Goal: Transaction & Acquisition: Purchase product/service

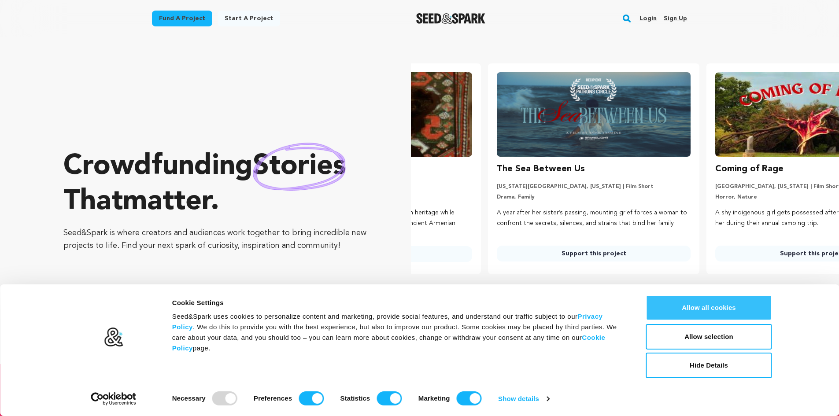
scroll to position [0, 226]
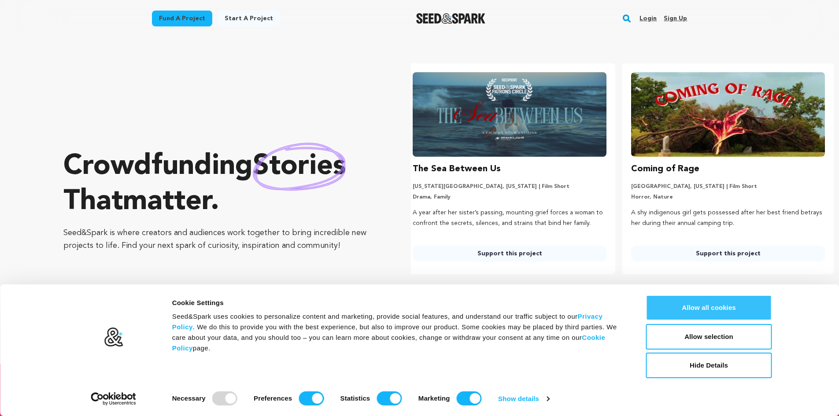
click at [682, 306] on button "Allow all cookies" at bounding box center [709, 308] width 126 height 26
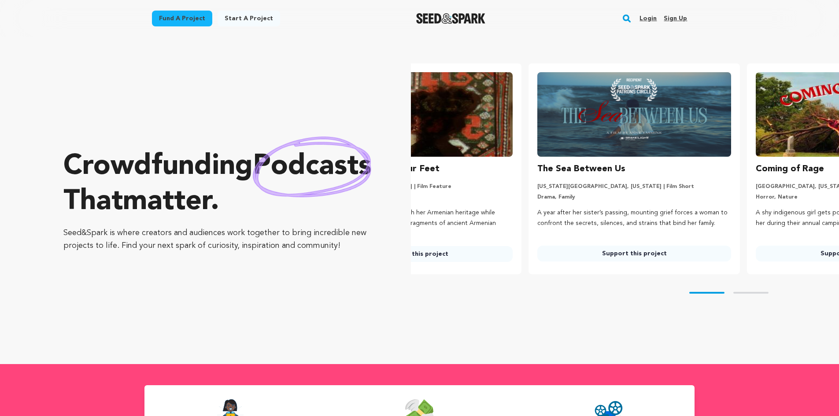
click at [171, 16] on link "Fund a project" at bounding box center [182, 19] width 60 height 16
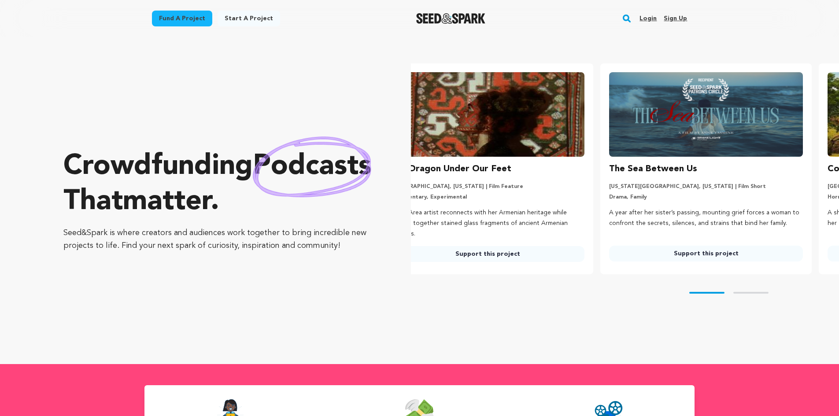
scroll to position [0, 0]
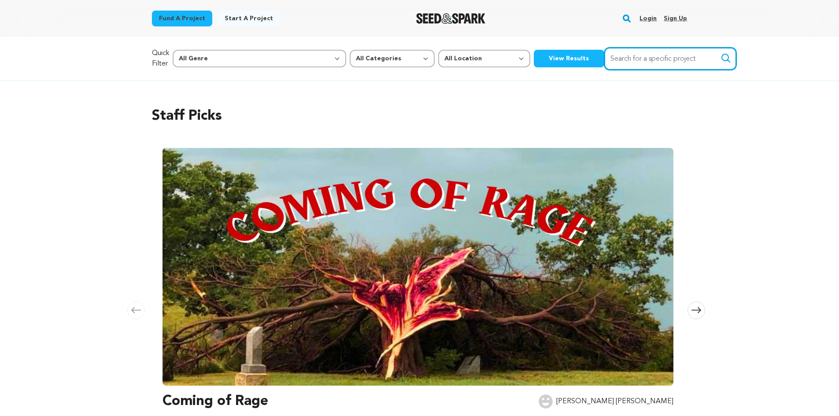
click at [612, 67] on input "Search for a specific project" at bounding box center [670, 59] width 132 height 22
type input "The Liza Jane Sessions"
click at [721, 53] on button "Search" at bounding box center [726, 58] width 11 height 11
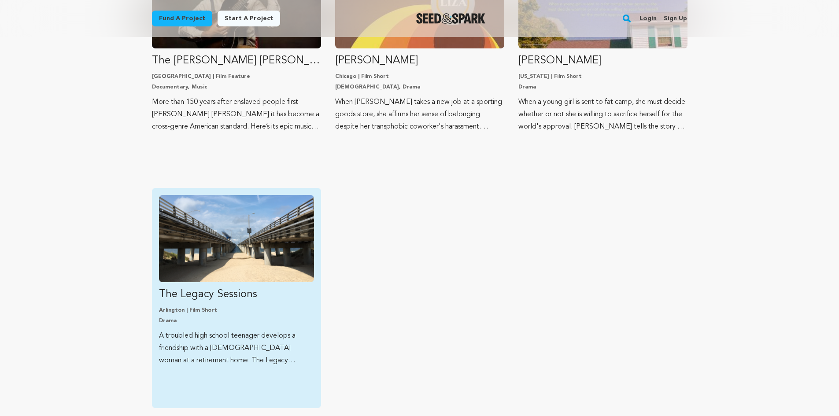
scroll to position [220, 0]
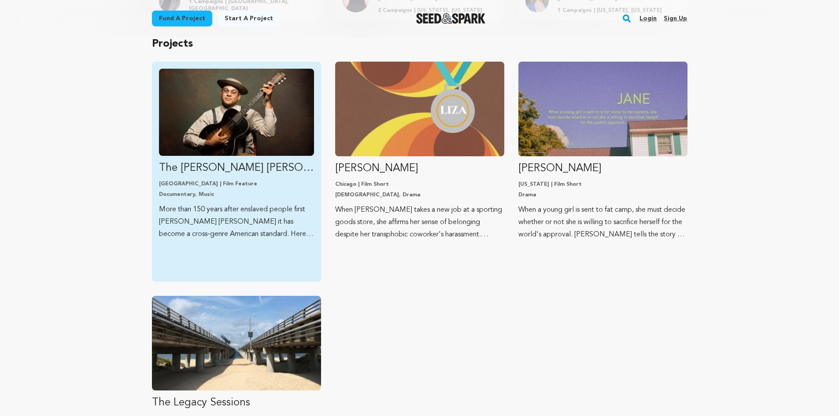
click at [216, 149] on img "Fund The Liza Jane Sessions" at bounding box center [236, 112] width 155 height 87
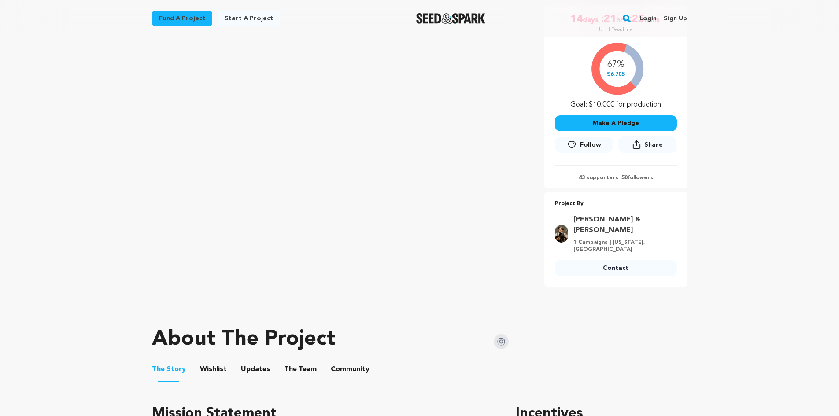
scroll to position [44, 0]
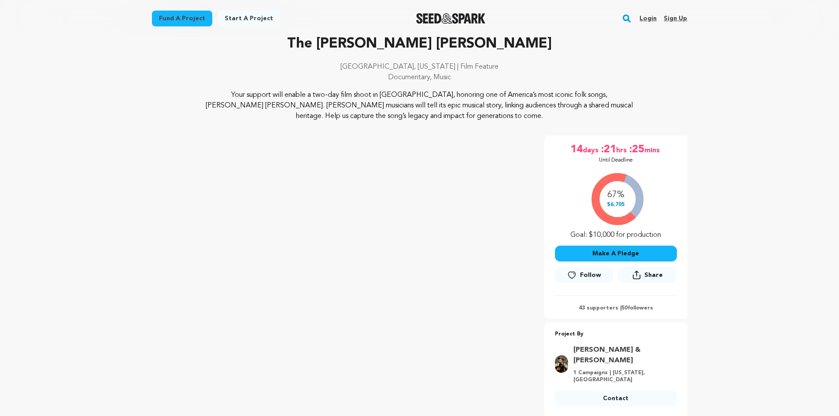
click at [632, 253] on button "Make A Pledge" at bounding box center [616, 254] width 122 height 16
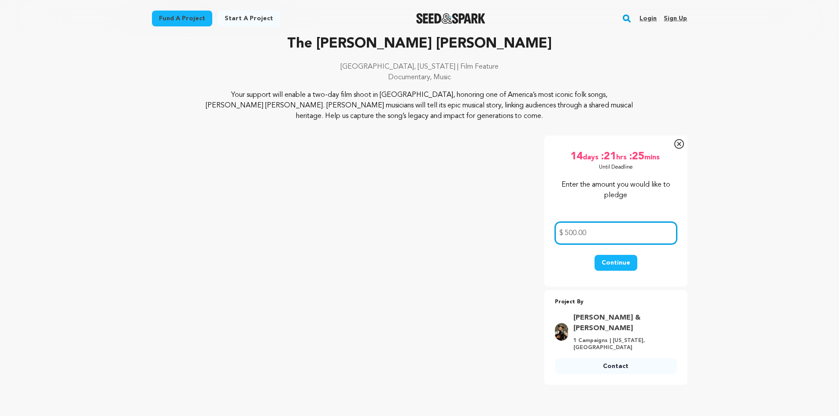
type input "500.00"
click at [625, 260] on button "Continue" at bounding box center [616, 263] width 43 height 16
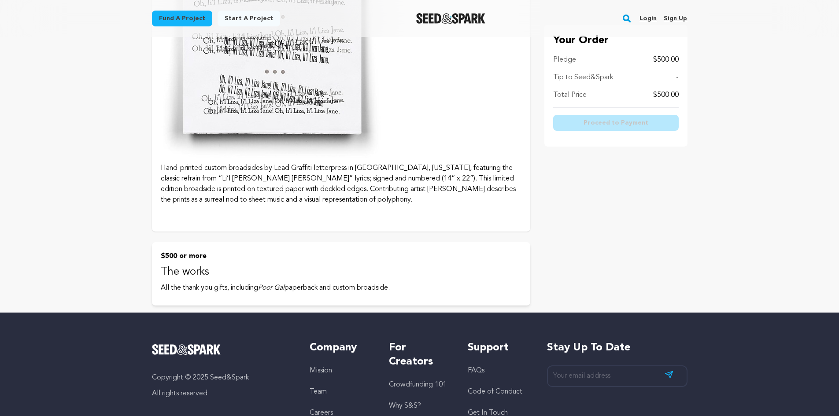
scroll to position [969, 0]
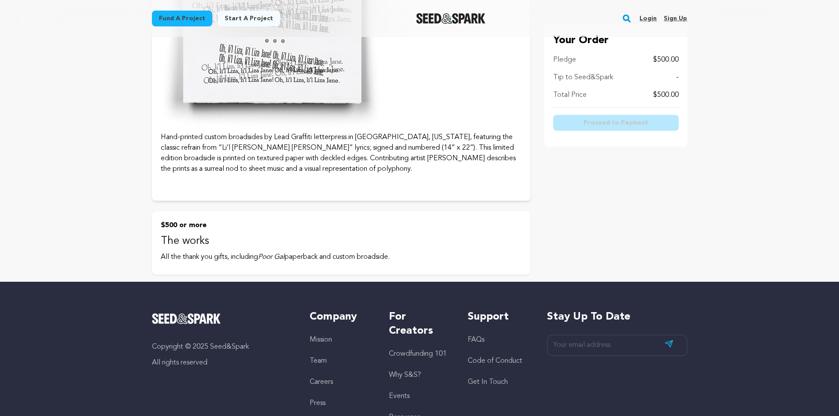
click at [410, 261] on p "All the thank you gifts, including Poor Gal paperback and custom broadside." at bounding box center [341, 257] width 361 height 11
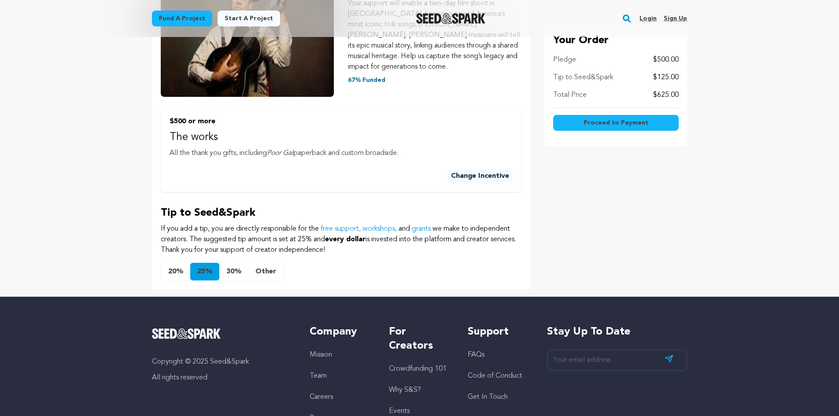
scroll to position [220, 0]
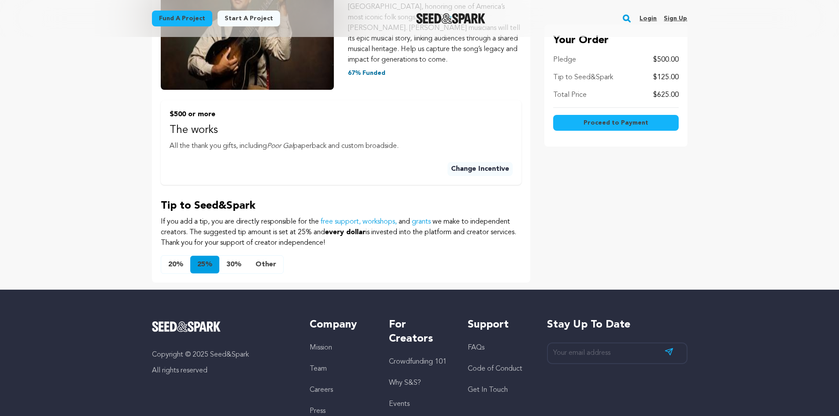
click at [270, 256] on button "Other" at bounding box center [265, 265] width 35 height 18
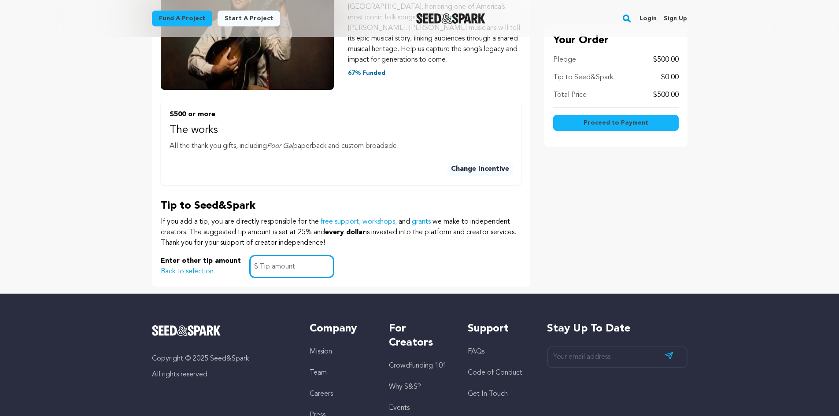
click at [275, 255] on input "text" at bounding box center [292, 266] width 84 height 22
type input "0"
click at [381, 255] on div "Enter other tip amount Back to selection 0 $" at bounding box center [341, 266] width 361 height 22
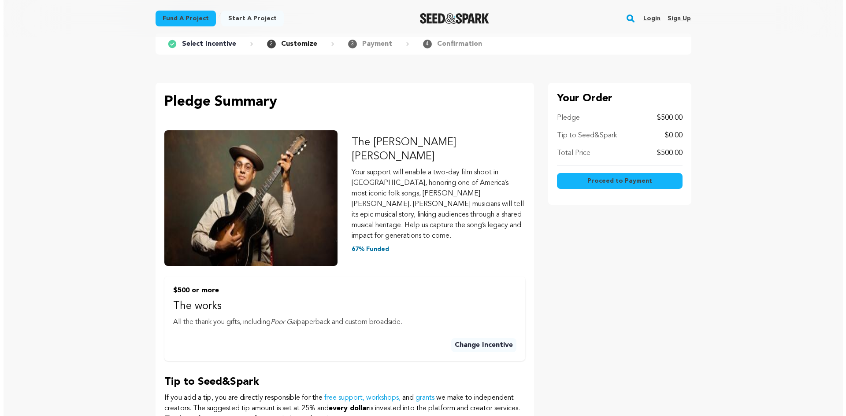
scroll to position [0, 0]
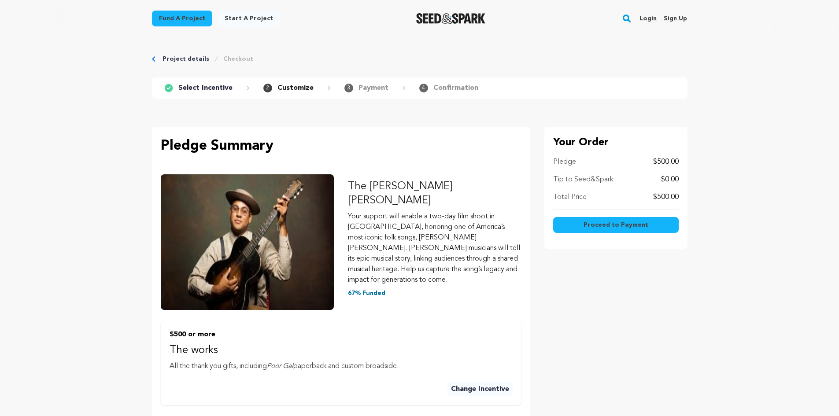
click at [620, 228] on span "Proceed to Payment" at bounding box center [616, 225] width 65 height 9
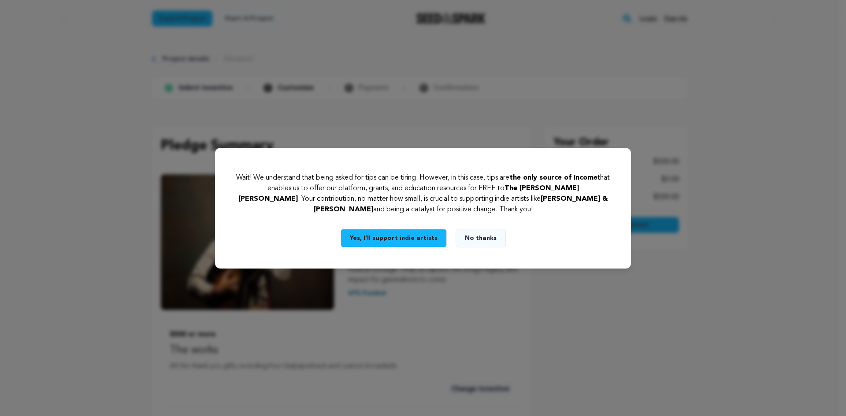
click at [487, 240] on button "No thanks" at bounding box center [480, 238] width 50 height 19
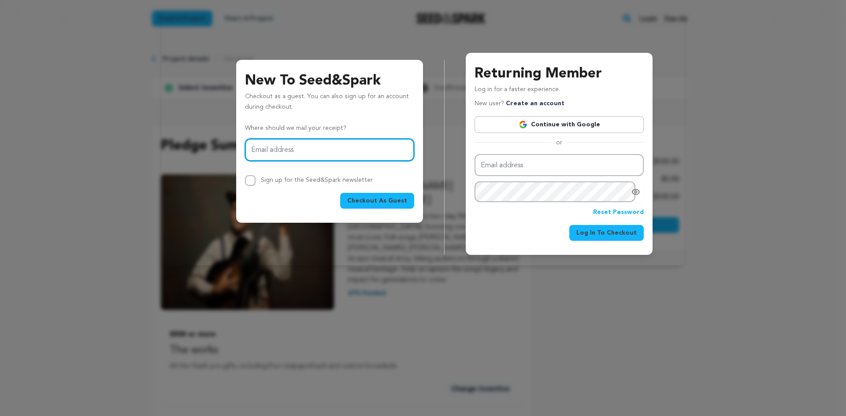
click at [312, 150] on input "Email address" at bounding box center [329, 150] width 169 height 22
type input "[EMAIL_ADDRESS][DOMAIN_NAME]"
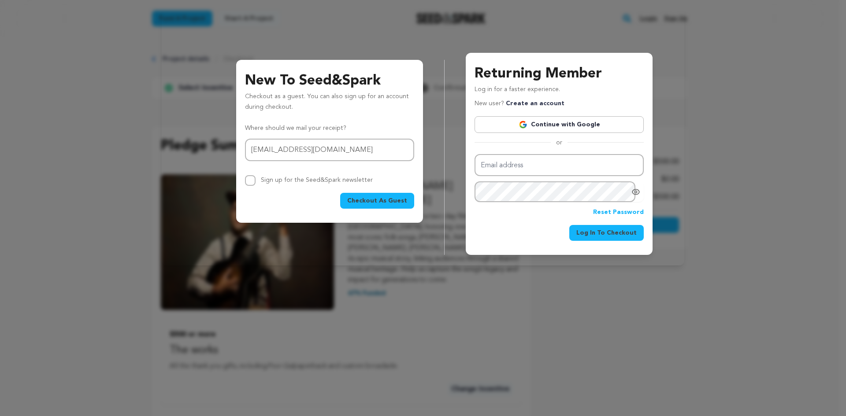
click at [396, 202] on span "Checkout As Guest" at bounding box center [377, 200] width 60 height 9
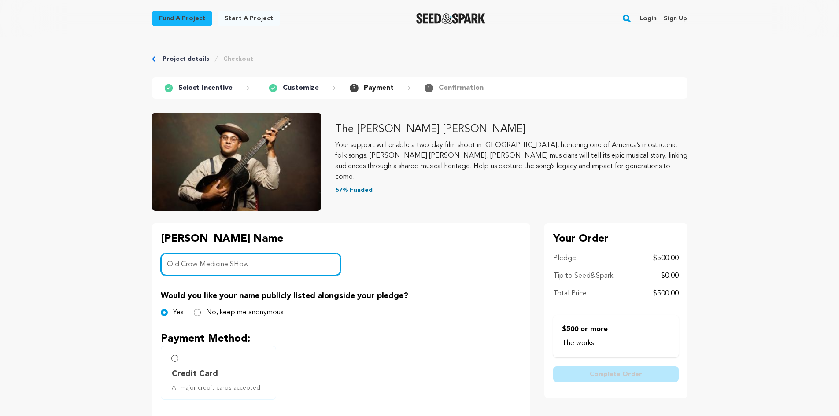
click at [239, 261] on input "Old Crow Medicine SHow" at bounding box center [251, 264] width 181 height 22
type input "Old Crow Medicine Show"
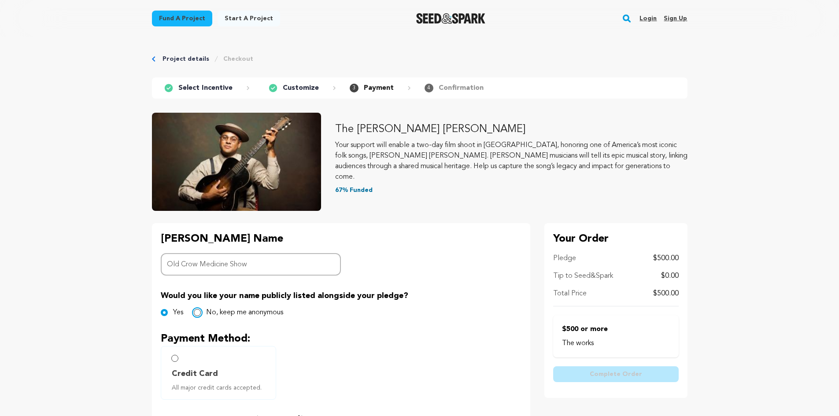
click at [199, 314] on input "No, keep me anonymous" at bounding box center [197, 312] width 7 height 7
radio input "true"
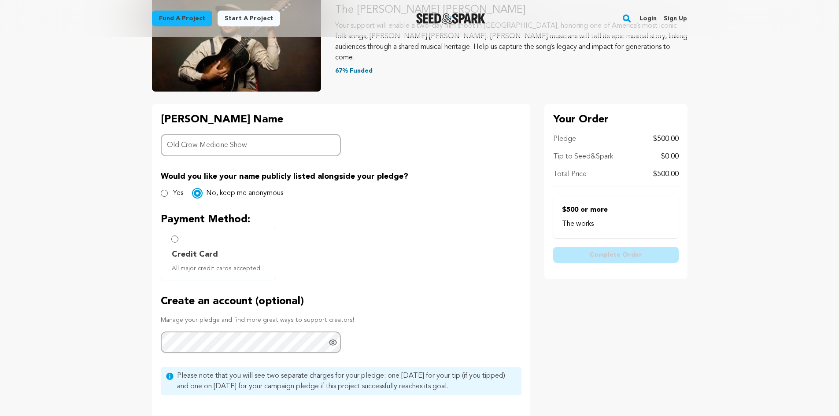
scroll to position [132, 0]
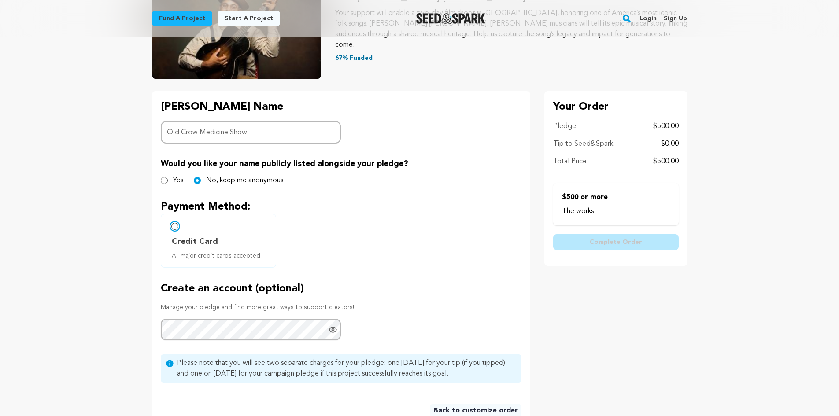
click at [174, 228] on input "Credit Card All major credit cards accepted." at bounding box center [174, 226] width 7 height 7
radio input "false"
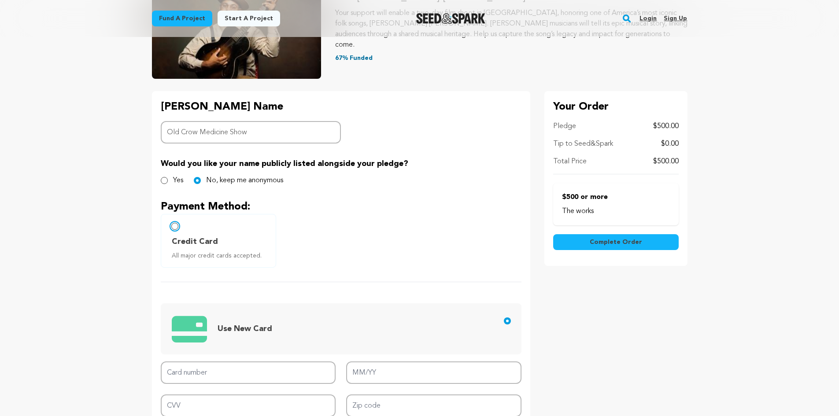
click at [175, 226] on input "Credit Card All major credit cards accepted." at bounding box center [174, 226] width 7 height 7
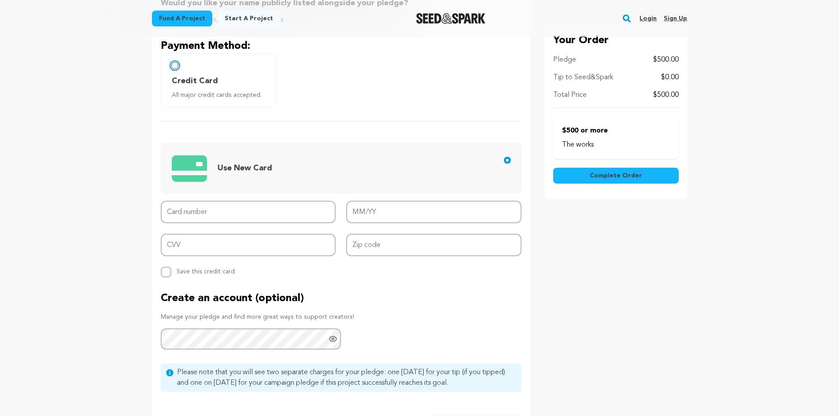
scroll to position [308, 0]
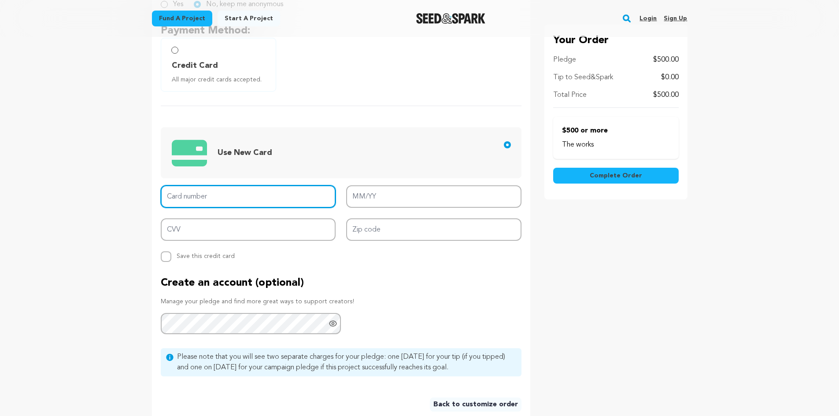
click at [288, 200] on input "Card number" at bounding box center [248, 196] width 175 height 22
type input "3716 8154 7241 032"
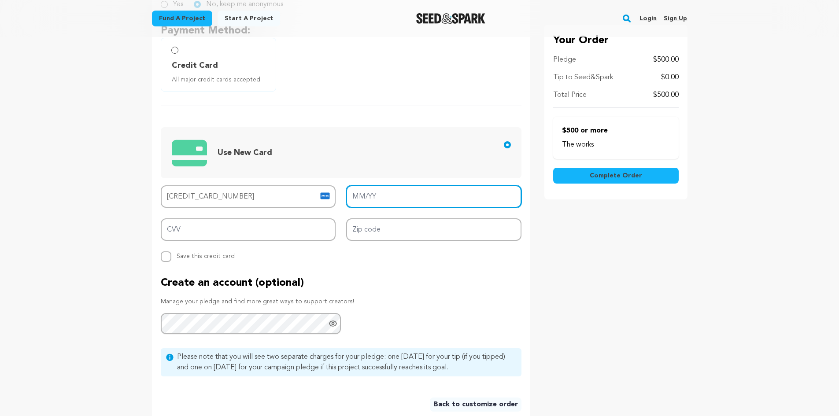
click at [450, 196] on input "MM/YY" at bounding box center [433, 196] width 175 height 22
type input "07/30"
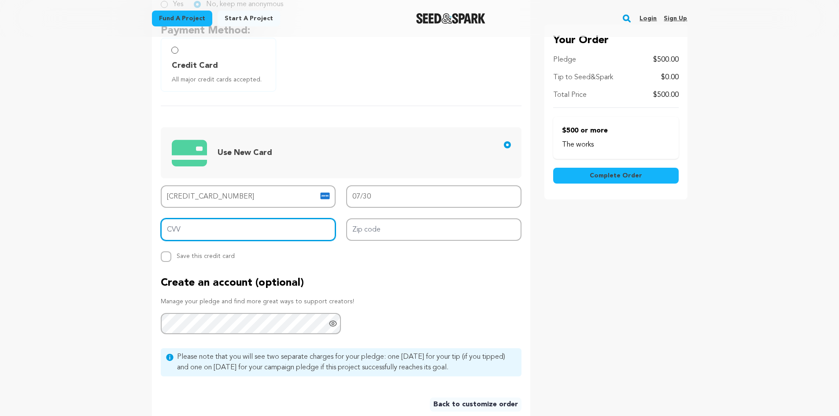
click at [227, 235] on input "CVV" at bounding box center [248, 229] width 175 height 22
click at [176, 230] on input "CVV" at bounding box center [248, 229] width 175 height 22
type input "3850"
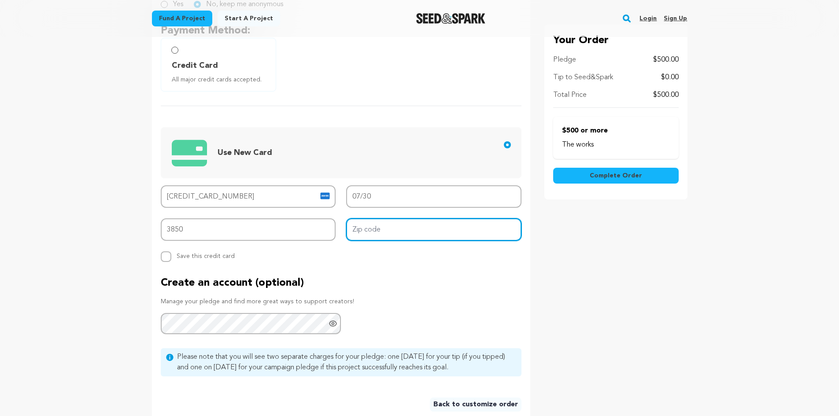
click at [415, 230] on input "Zip code" at bounding box center [433, 229] width 175 height 22
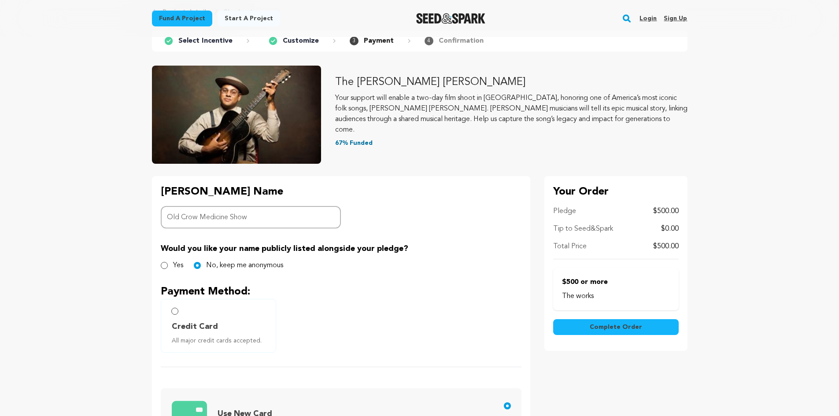
scroll to position [44, 0]
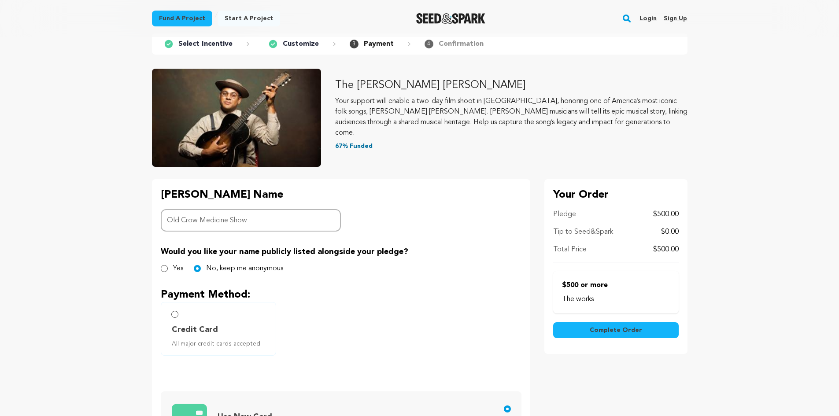
type input "37204"
click at [640, 332] on button "Complete Order" at bounding box center [616, 330] width 126 height 16
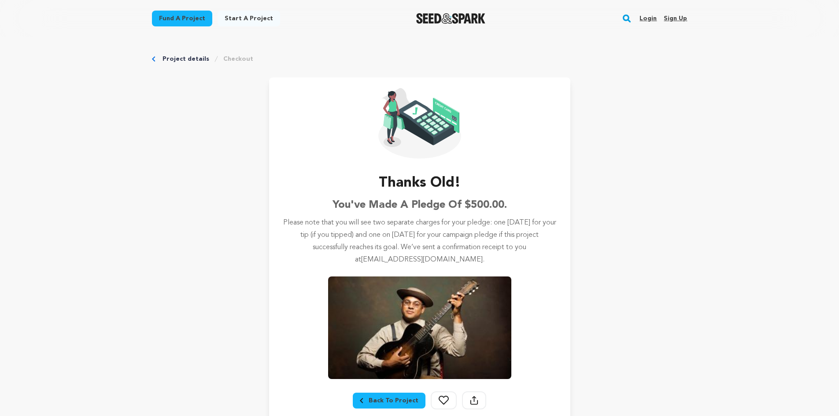
scroll to position [44, 0]
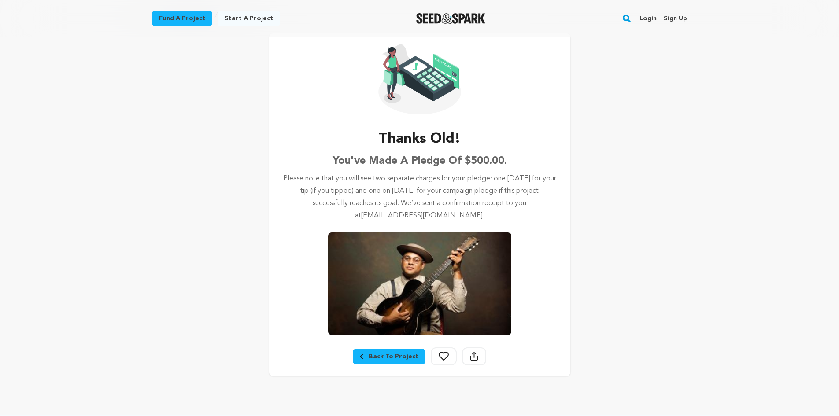
click at [475, 356] on icon at bounding box center [474, 356] width 8 height 9
click at [473, 358] on icon at bounding box center [474, 356] width 8 height 9
click at [474, 357] on icon at bounding box center [474, 355] width 1 height 6
click at [470, 358] on icon at bounding box center [474, 356] width 8 height 9
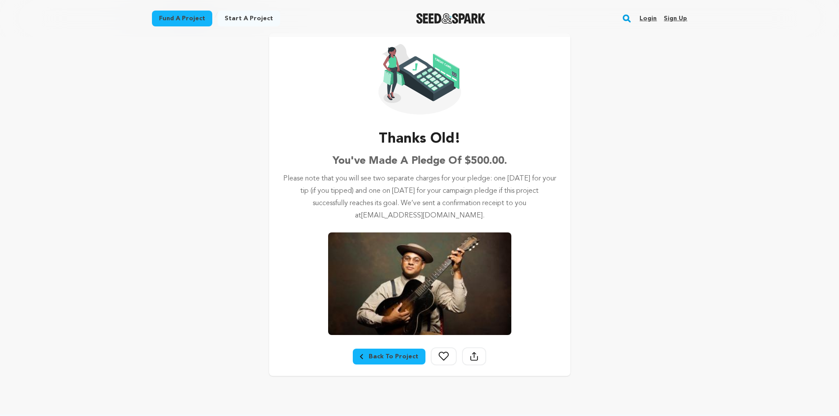
click at [470, 356] on icon at bounding box center [474, 356] width 8 height 9
click at [470, 357] on icon at bounding box center [474, 356] width 8 height 9
click at [471, 357] on icon at bounding box center [474, 356] width 8 height 9
click at [471, 358] on icon at bounding box center [474, 356] width 8 height 9
